Goal: Find specific page/section: Find specific page/section

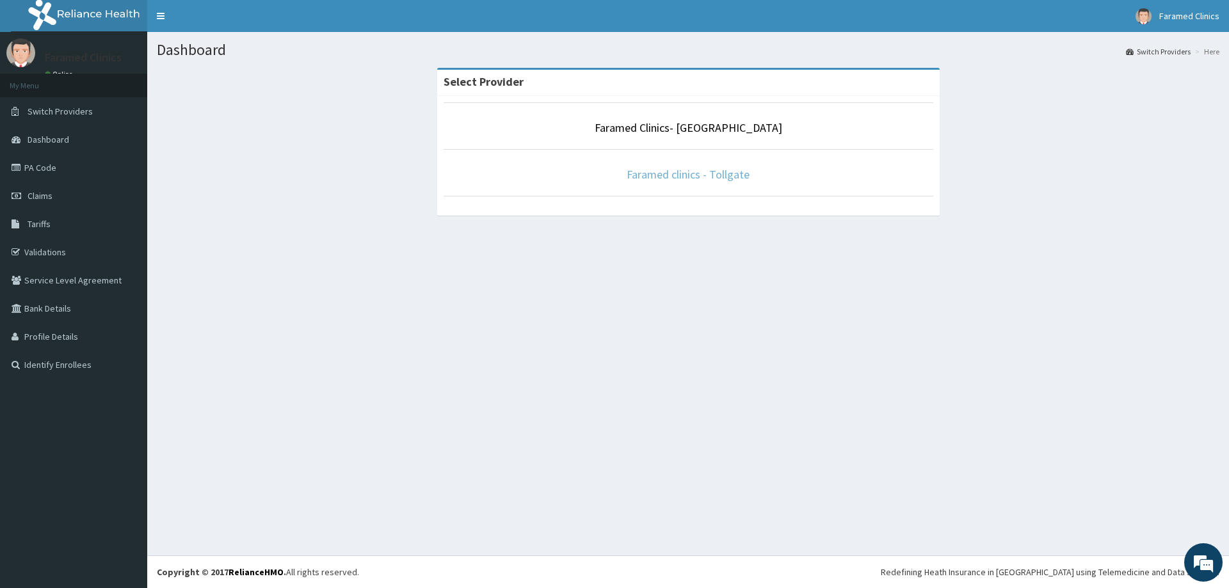
click at [683, 177] on link "Faramed clinics - Tollgate" at bounding box center [688, 174] width 123 height 15
